Goal: Information Seeking & Learning: Learn about a topic

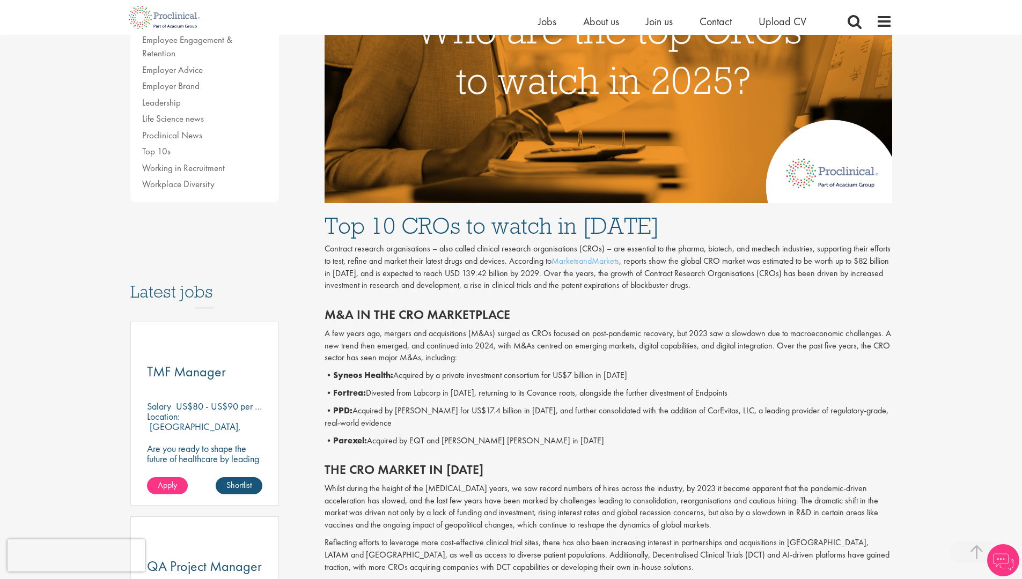
scroll to position [325, 0]
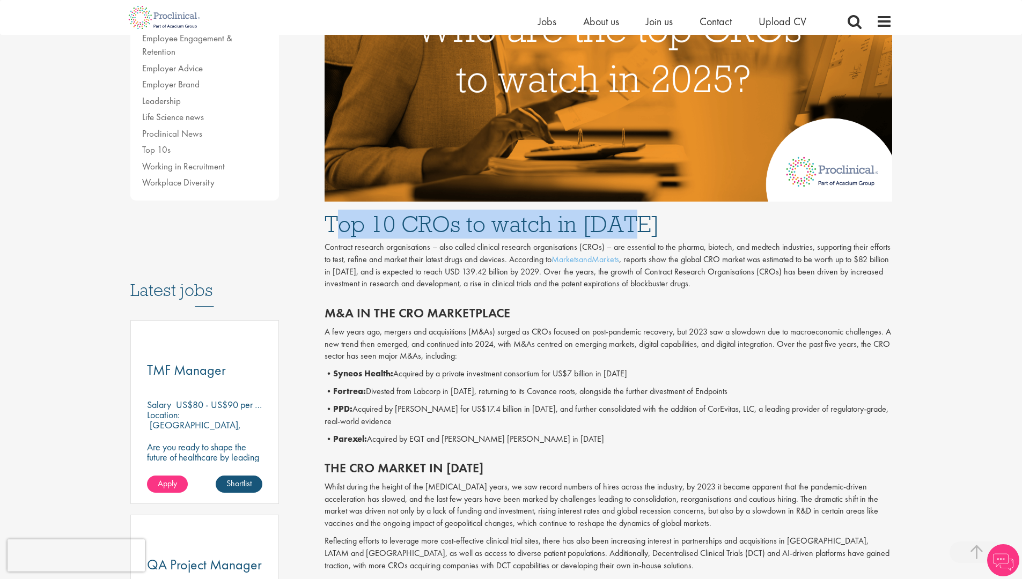
drag, startPoint x: 344, startPoint y: 228, endPoint x: 636, endPoint y: 234, distance: 292.0
click at [636, 234] on h1 "Top 10 CROs to watch in [DATE]" at bounding box center [609, 224] width 568 height 24
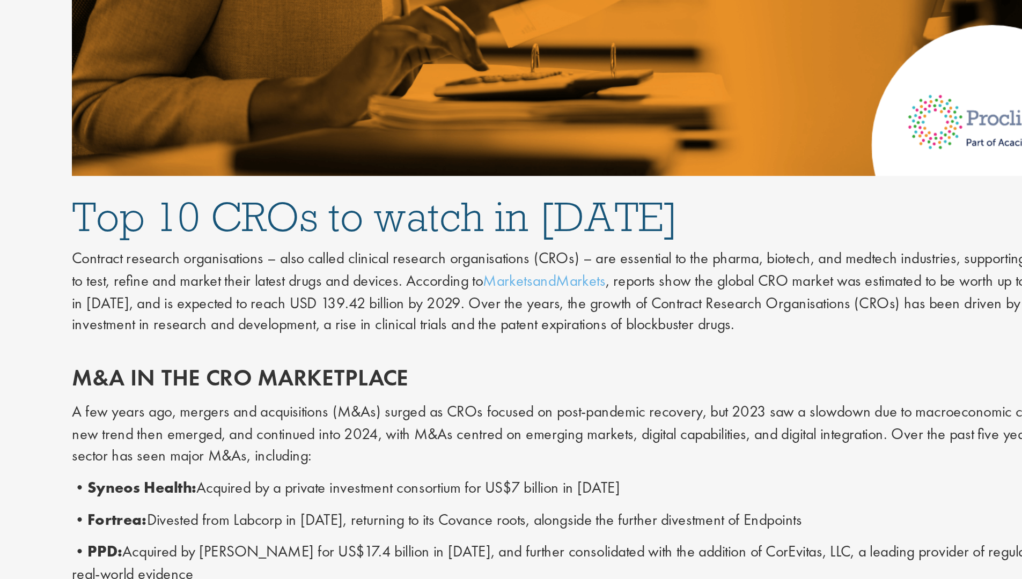
click at [660, 298] on div "M&A in the CRO marketplace A few years ago, mergers and acquisitions (M&As) sur…" at bounding box center [609, 373] width 584 height 155
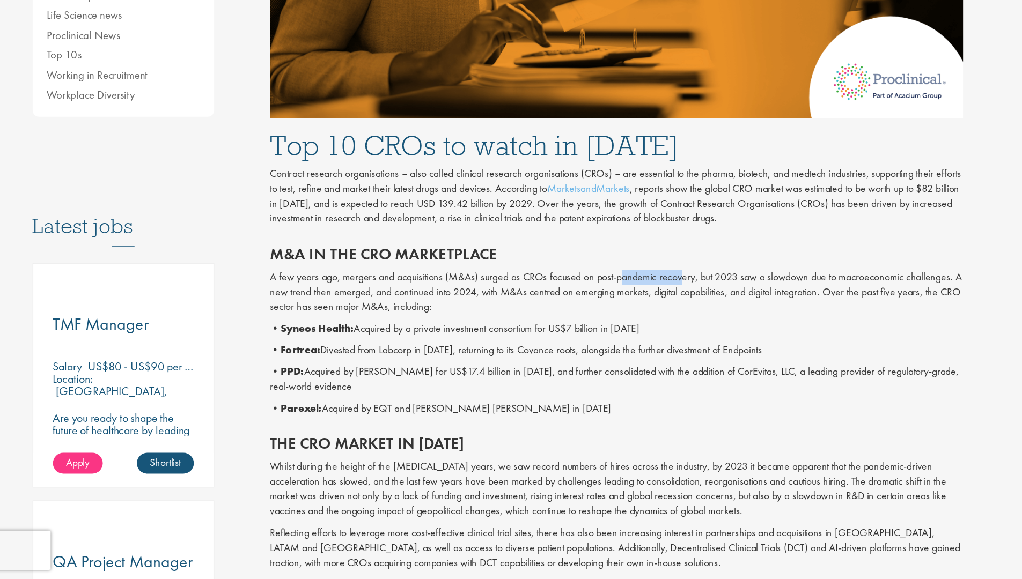
drag, startPoint x: 616, startPoint y: 334, endPoint x: 660, endPoint y: 334, distance: 44.0
click at [659, 334] on p "A few years ago, mergers and acquisitions (M&As) surged as CROs focused on post…" at bounding box center [609, 344] width 568 height 37
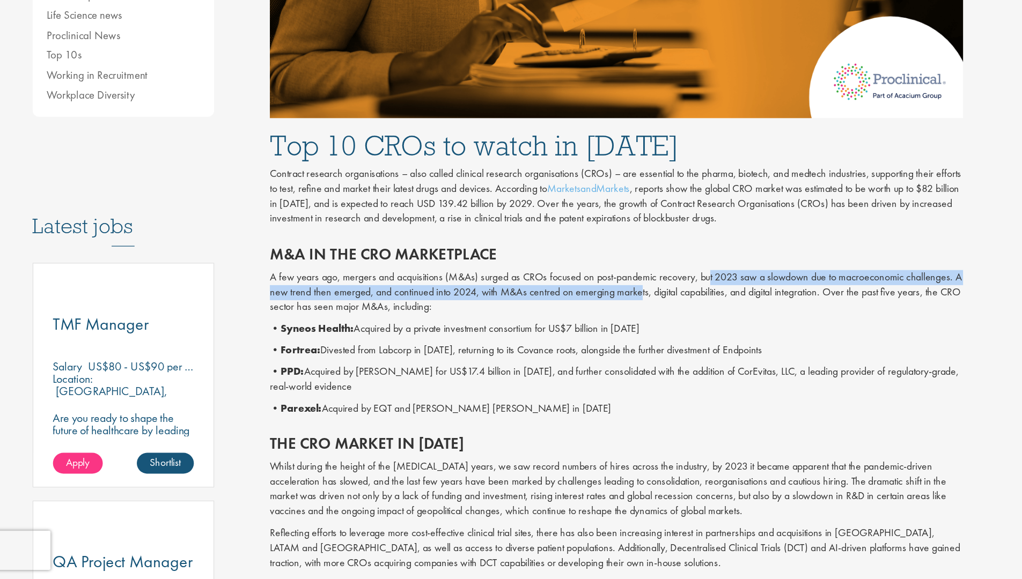
drag, startPoint x: 684, startPoint y: 333, endPoint x: 627, endPoint y: 346, distance: 58.3
click at [627, 346] on p "A few years ago, mergers and acquisitions (M&As) surged as CROs focused on post…" at bounding box center [609, 344] width 568 height 37
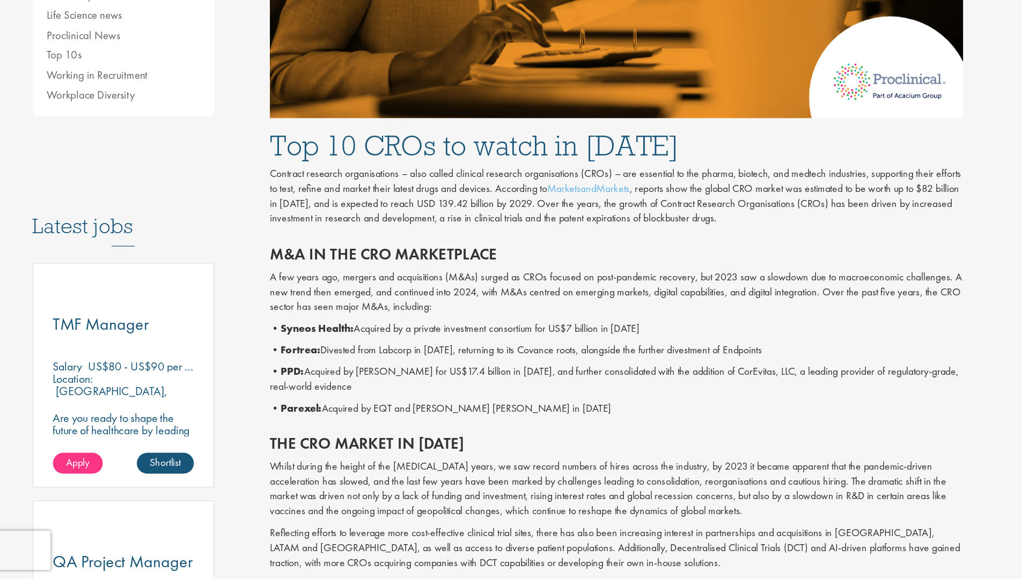
click at [630, 344] on p "A few years ago, mergers and acquisitions (M&As) surged as CROs focused on post…" at bounding box center [609, 344] width 568 height 37
drag, startPoint x: 347, startPoint y: 362, endPoint x: 448, endPoint y: 363, distance: 100.9
click at [448, 363] on div "M&A in the CRO marketplace A few years ago, mergers and acquisitions (M&As) sur…" at bounding box center [609, 373] width 584 height 155
drag, startPoint x: 667, startPoint y: 373, endPoint x: 388, endPoint y: 378, distance: 279.6
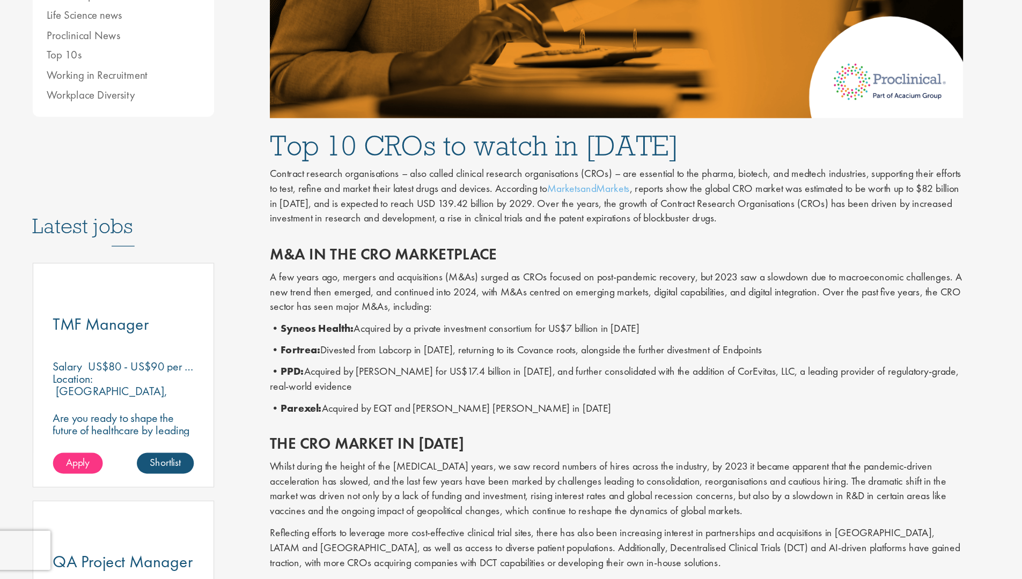
click at [388, 378] on p "• Syneos Health: Acquired by a private investment consortium for US$7 billion i…" at bounding box center [609, 374] width 568 height 12
click at [444, 386] on p "• Fortrea: Divested from Labcorp in [DATE], returning to its Covance roots, alo…" at bounding box center [609, 392] width 568 height 12
drag, startPoint x: 724, startPoint y: 390, endPoint x: 677, endPoint y: 396, distance: 47.1
click at [677, 396] on p "• Fortrea: Divested from Labcorp in [DATE], returning to its Covance roots, alo…" at bounding box center [609, 392] width 568 height 12
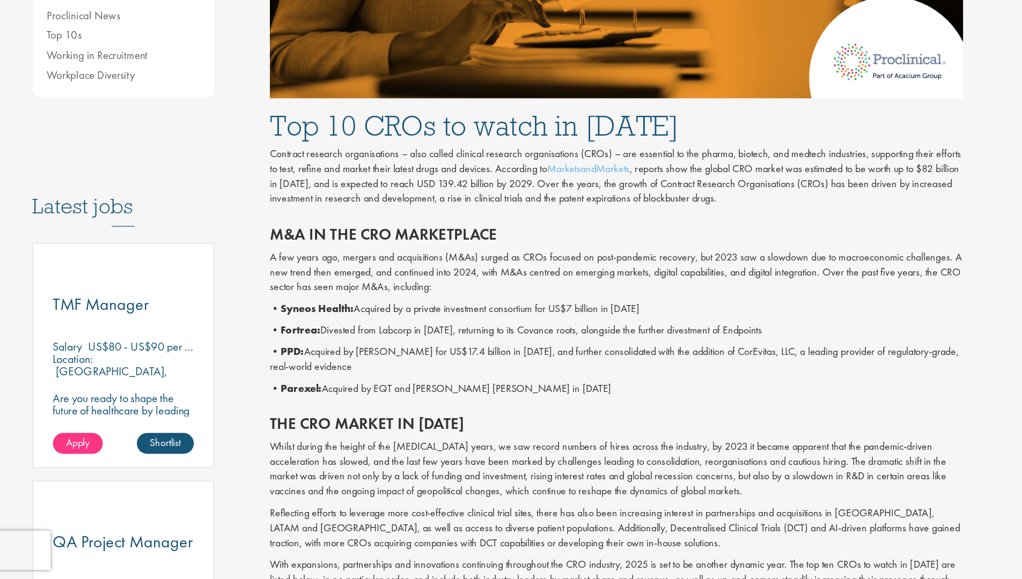
click at [488, 391] on p "• PPD: Acquired by [PERSON_NAME] for US$17.4 billion in [DATE], and further con…" at bounding box center [609, 399] width 568 height 25
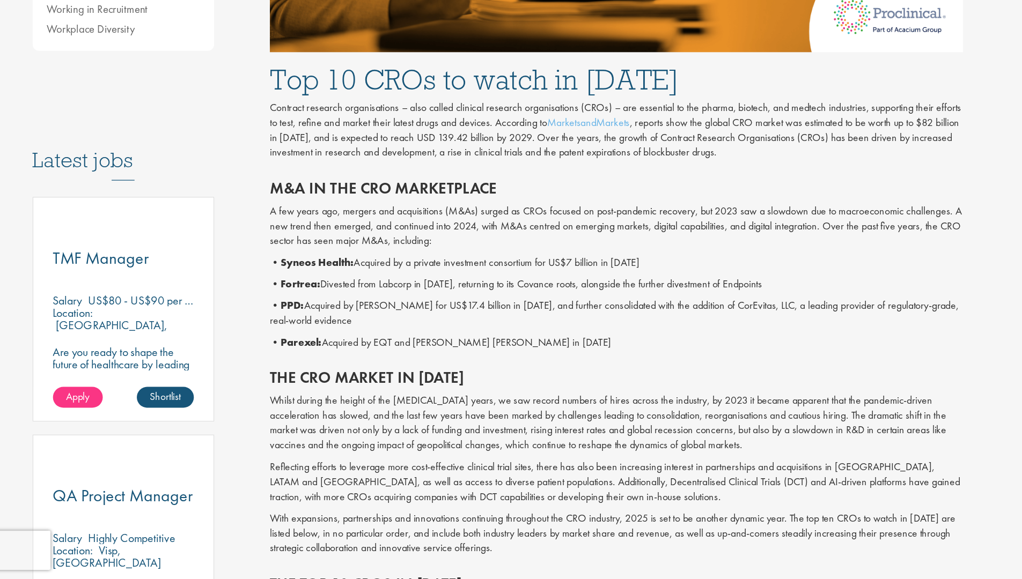
scroll to position [436, 0]
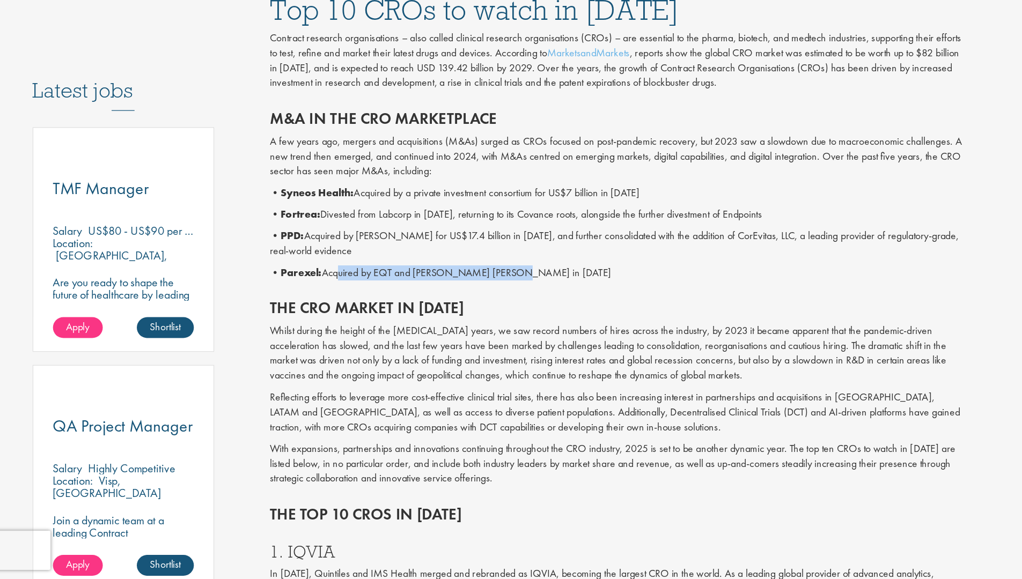
drag, startPoint x: 381, startPoint y: 328, endPoint x: 524, endPoint y: 324, distance: 142.8
click at [524, 324] on p "• Parexel: Acquired by EQT and [PERSON_NAME] [PERSON_NAME] in [DATE]" at bounding box center [609, 328] width 568 height 12
drag, startPoint x: 548, startPoint y: 327, endPoint x: 556, endPoint y: 327, distance: 8.0
click at [556, 327] on p "• Parexel: Acquired by EQT and [PERSON_NAME] [PERSON_NAME] in [DATE]" at bounding box center [609, 328] width 568 height 12
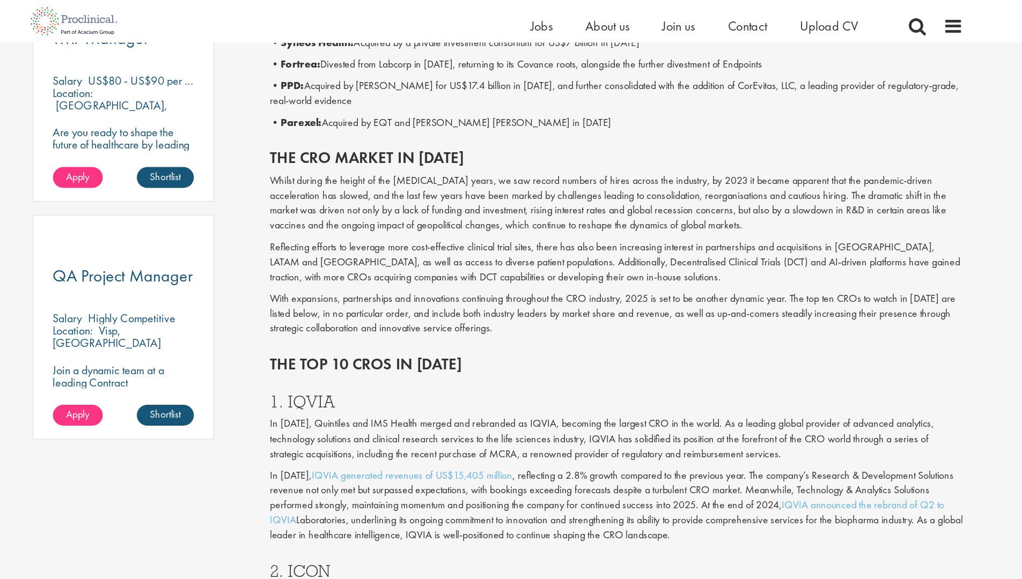
scroll to position [575, 0]
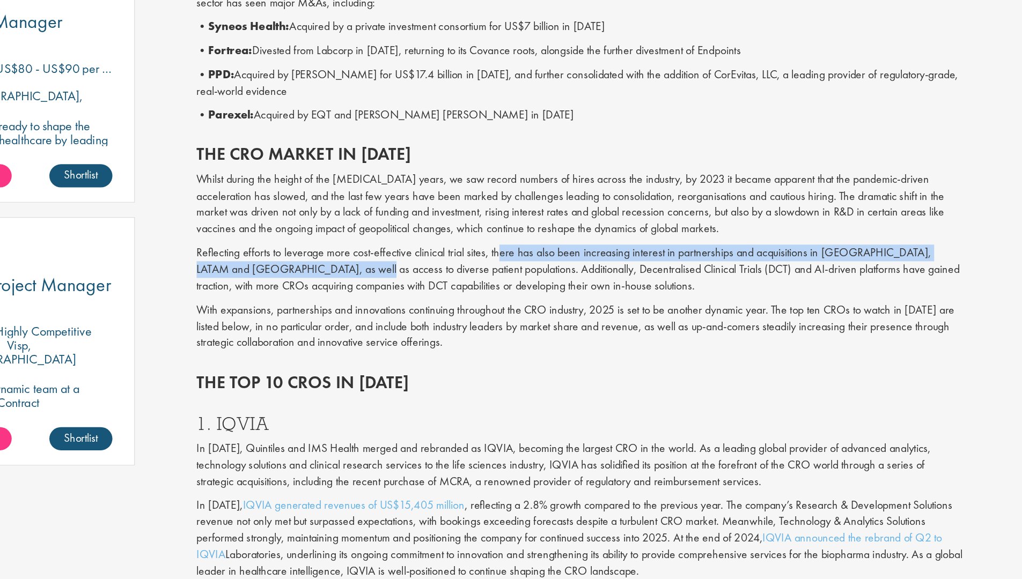
drag, startPoint x: 551, startPoint y: 292, endPoint x: 427, endPoint y: 303, distance: 123.9
click at [427, 303] on p "Reflecting efforts to leverage more cost-effective clinical trial sites, there …" at bounding box center [609, 303] width 568 height 37
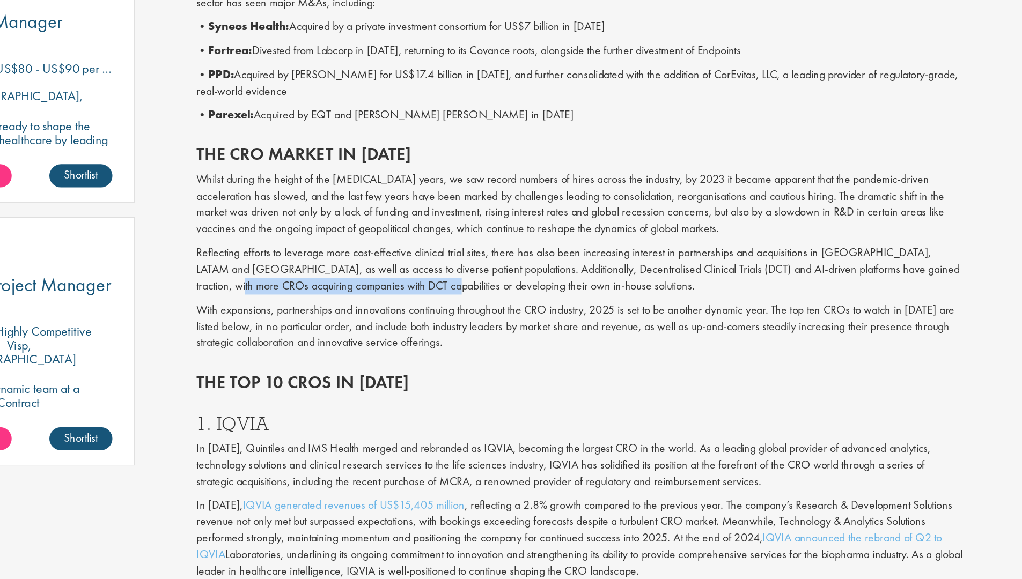
drag, startPoint x: 337, startPoint y: 320, endPoint x: 486, endPoint y: 318, distance: 148.6
click at [486, 318] on p "Reflecting efforts to leverage more cost-effective clinical trial sites, there …" at bounding box center [609, 303] width 568 height 37
drag, startPoint x: 465, startPoint y: 318, endPoint x: 603, endPoint y: 315, distance: 137.9
click at [603, 315] on p "Reflecting efforts to leverage more cost-effective clinical trial sites, there …" at bounding box center [609, 303] width 568 height 37
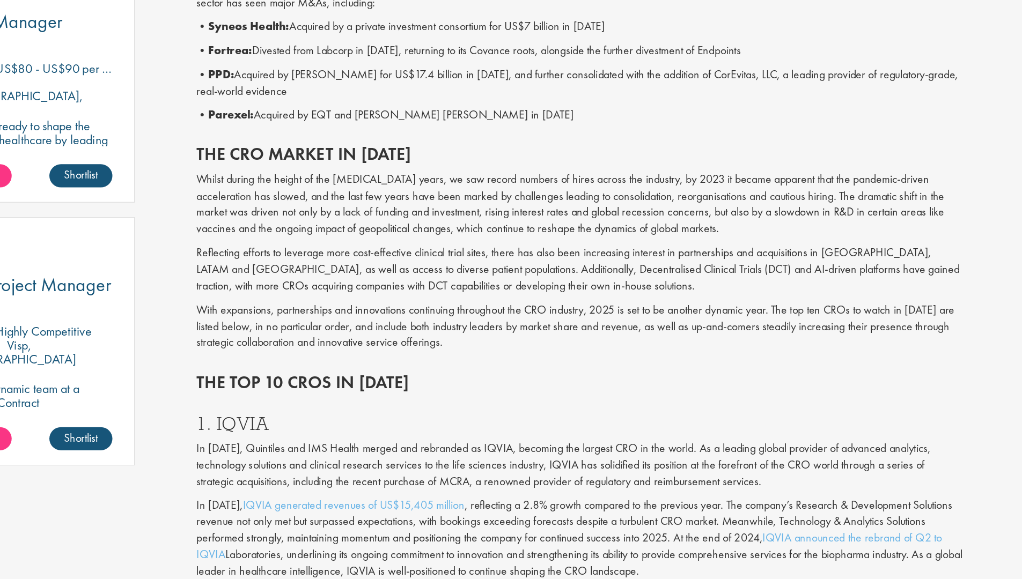
click at [603, 315] on p "Reflecting efforts to leverage more cost-effective clinical trial sites, there …" at bounding box center [609, 303] width 568 height 37
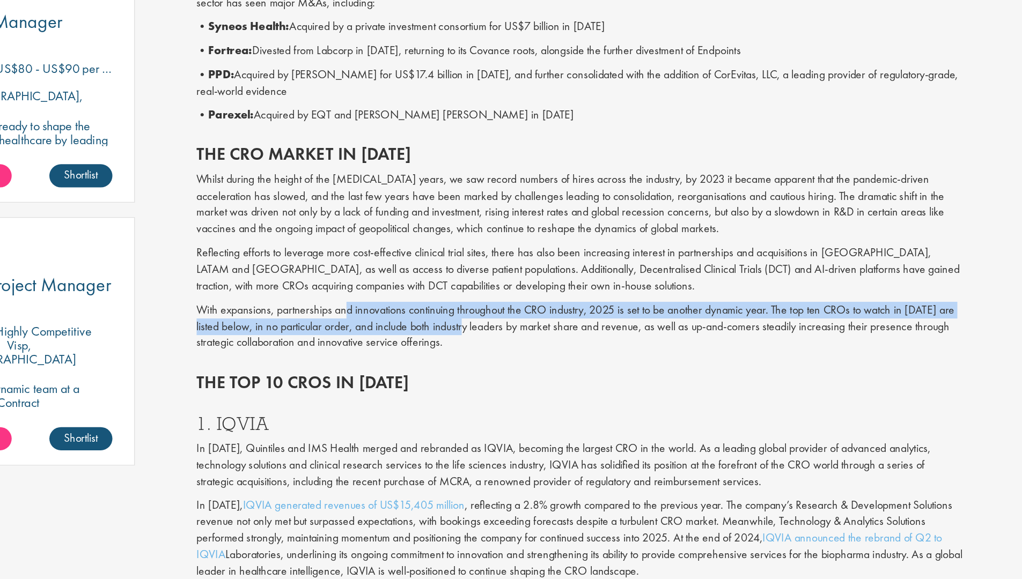
drag, startPoint x: 466, startPoint y: 335, endPoint x: 532, endPoint y: 353, distance: 67.8
click at [531, 352] on p "With expansions, partnerships and innovations continuing throughout the CRO ind…" at bounding box center [609, 346] width 568 height 37
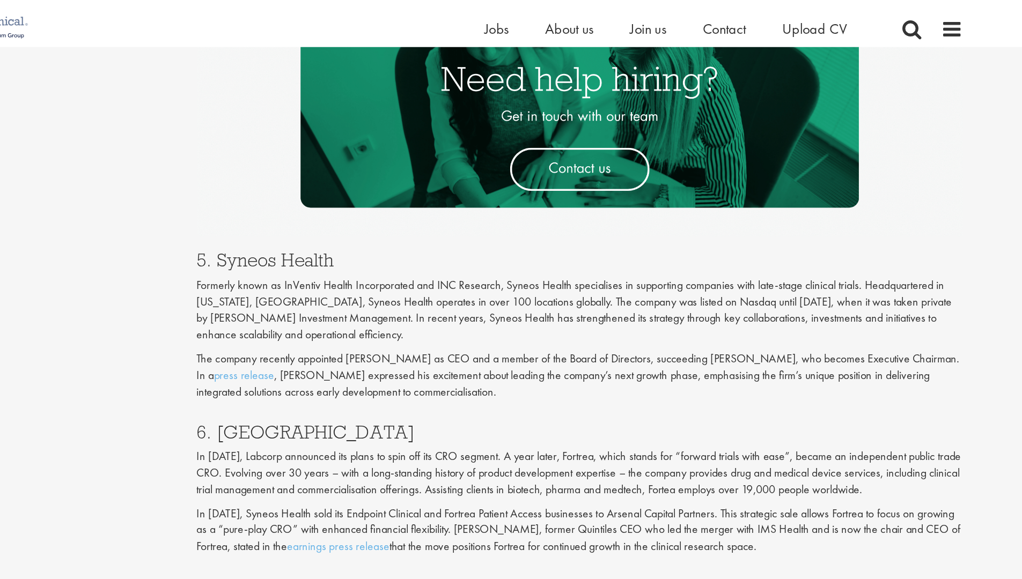
scroll to position [1706, 0]
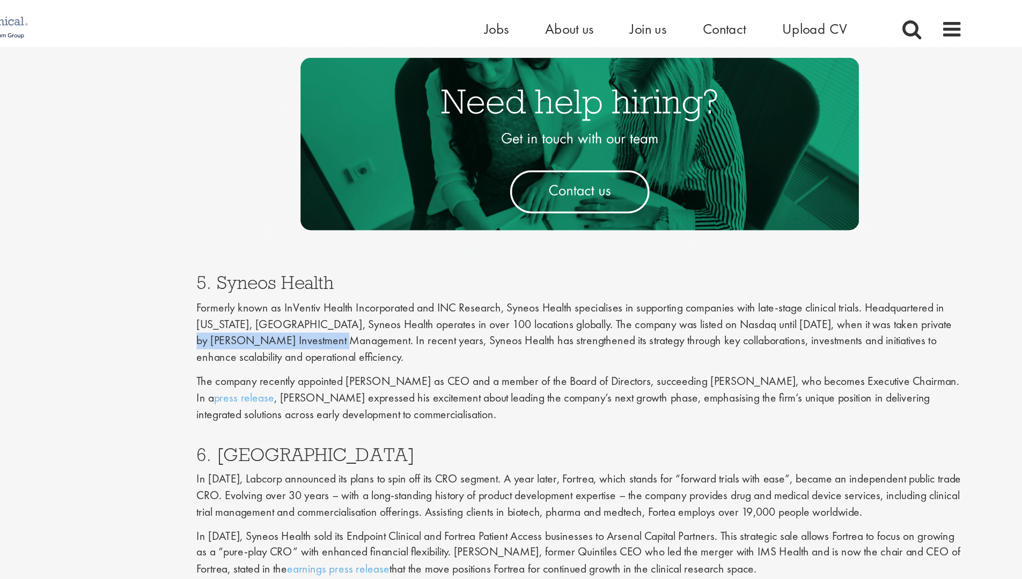
drag, startPoint x: 315, startPoint y: 254, endPoint x: 428, endPoint y: 253, distance: 112.7
click at [430, 253] on p "Formerly known as InVentiv Health Incorporated and INC Research, Syneos Health …" at bounding box center [609, 246] width 568 height 49
drag, startPoint x: 318, startPoint y: 253, endPoint x: 392, endPoint y: 253, distance: 73.5
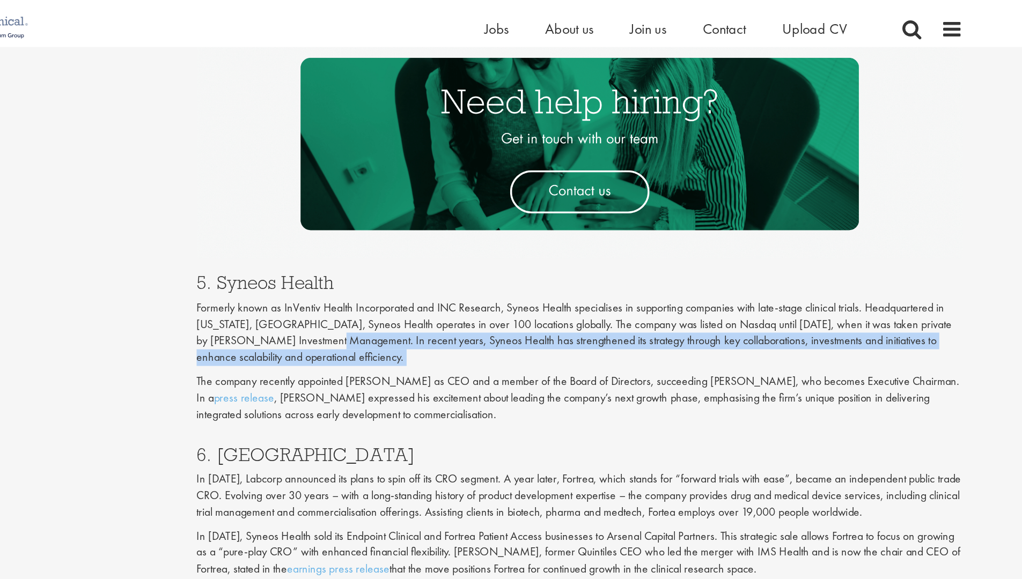
drag, startPoint x: 433, startPoint y: 255, endPoint x: 399, endPoint y: 274, distance: 39.1
click at [399, 274] on div "5. Syneos Health Formerly known as InVentiv Health Incorporated and INC Researc…" at bounding box center [609, 255] width 584 height 127
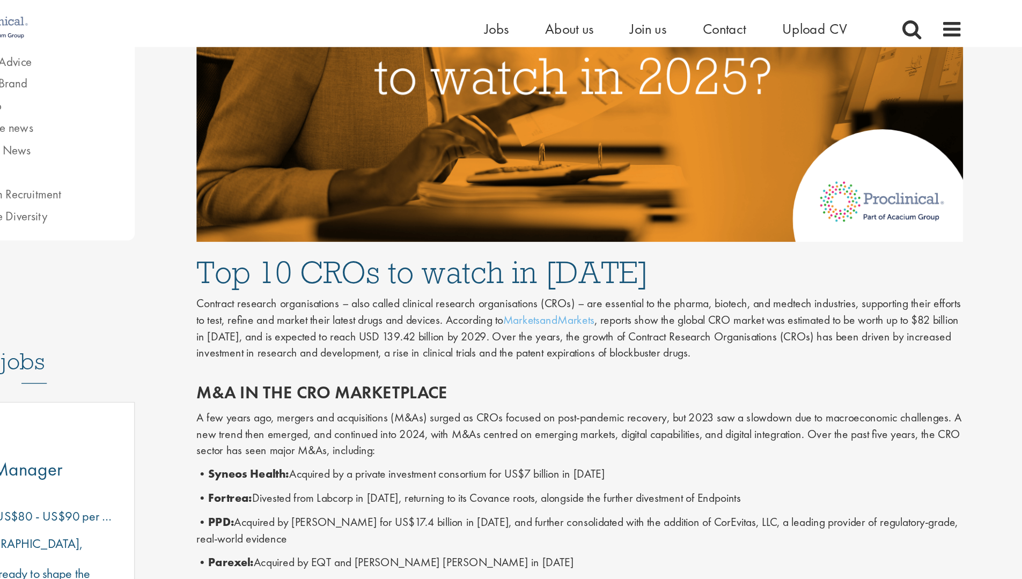
scroll to position [0, 0]
